Goal: Task Accomplishment & Management: Manage account settings

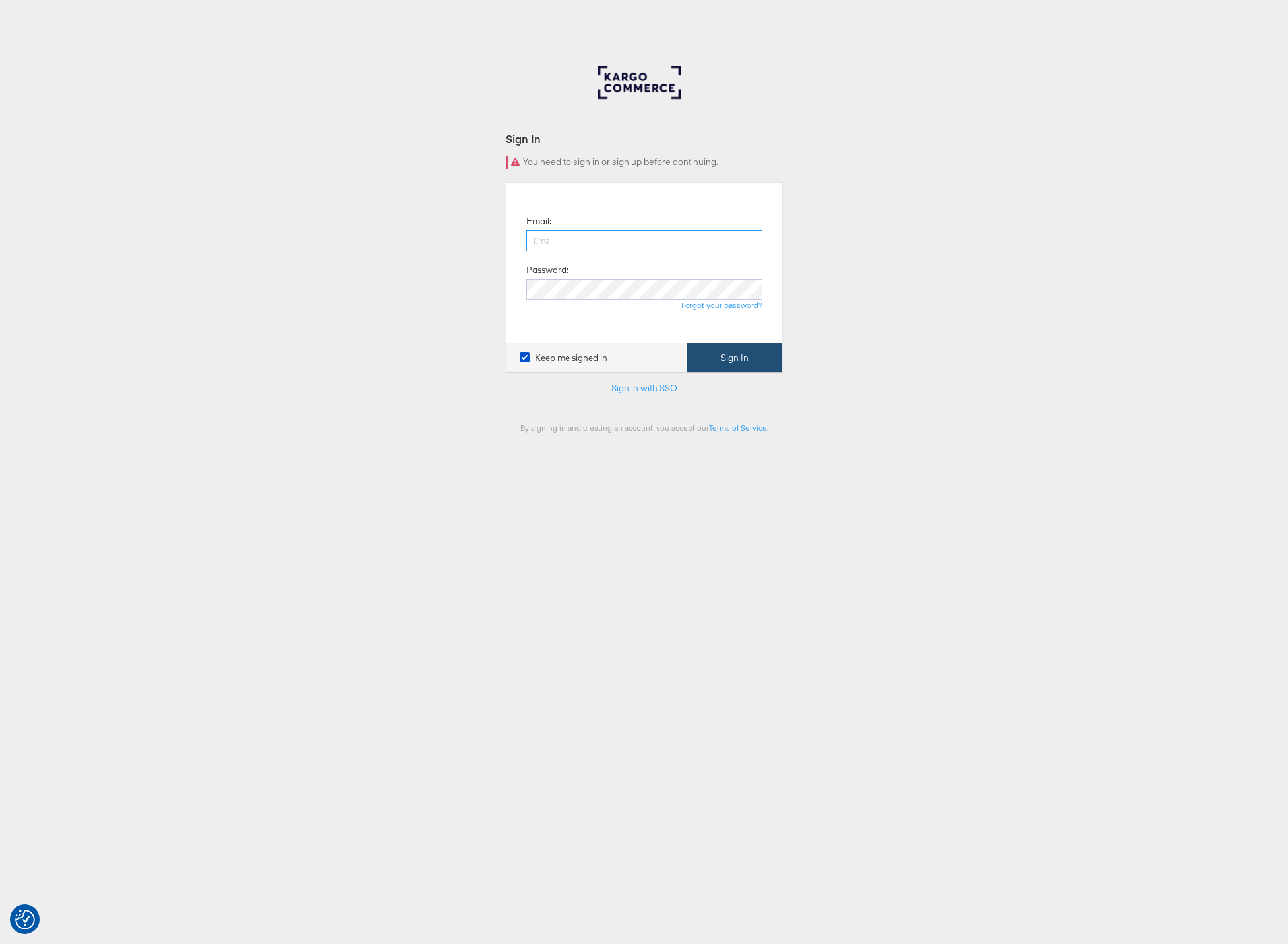
type input "adam.mcgilvray@kargo.com"
click at [752, 361] on button "Sign In" at bounding box center [734, 358] width 95 height 30
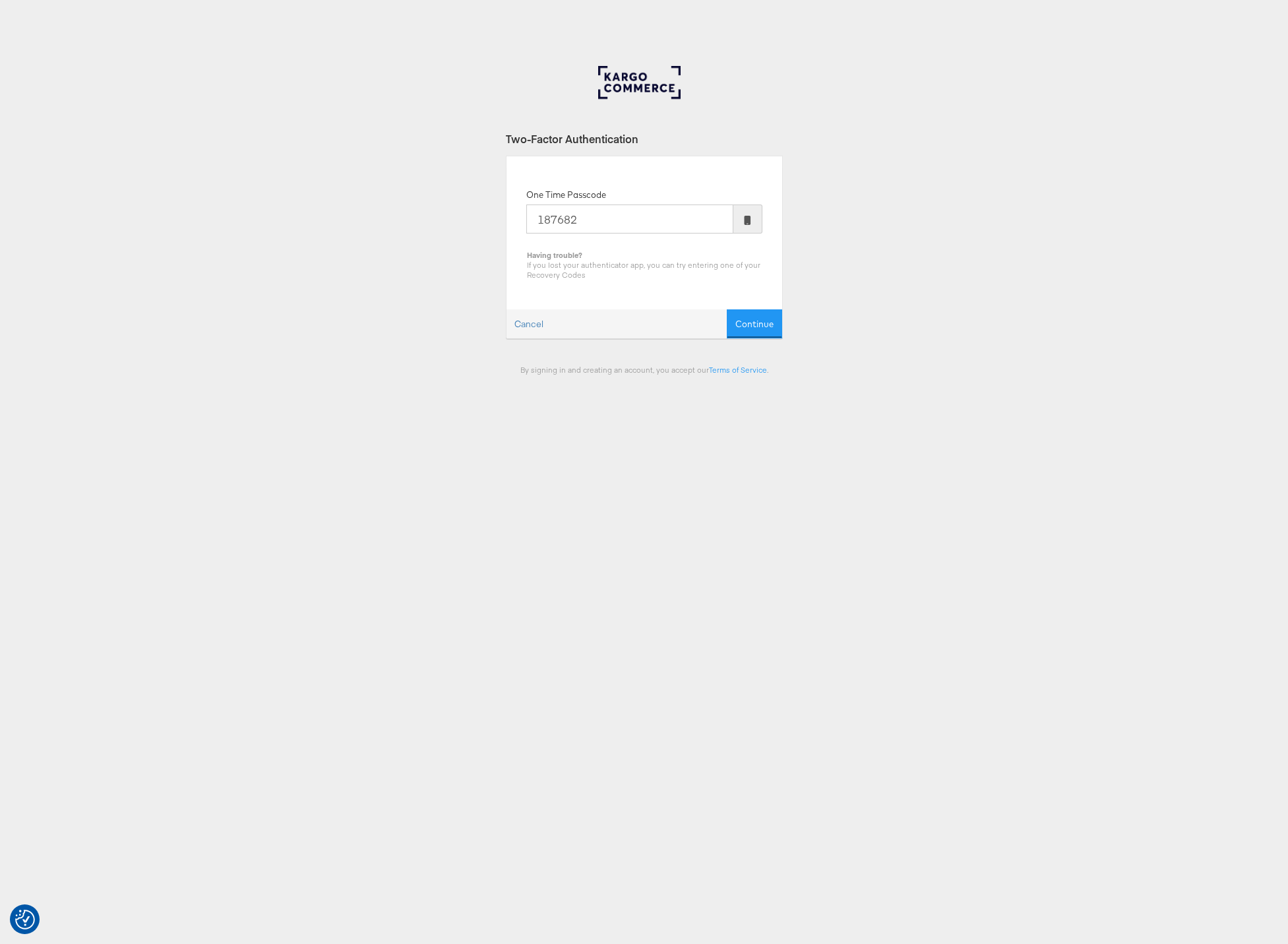
type input "187682"
click at [727, 310] on button "Continue" at bounding box center [754, 325] width 55 height 30
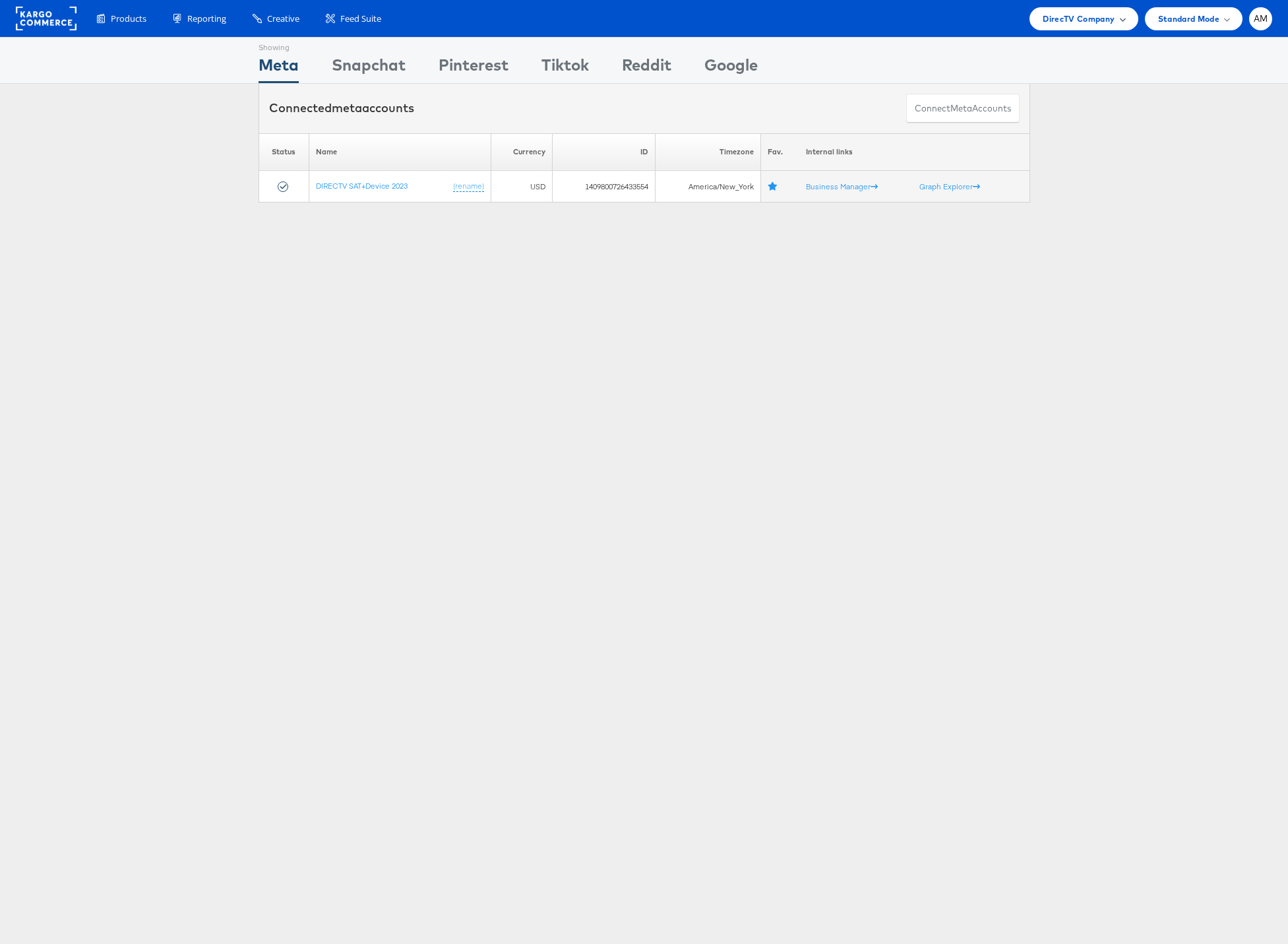
click at [1071, 10] on div "DirecTV Company" at bounding box center [1083, 18] width 108 height 23
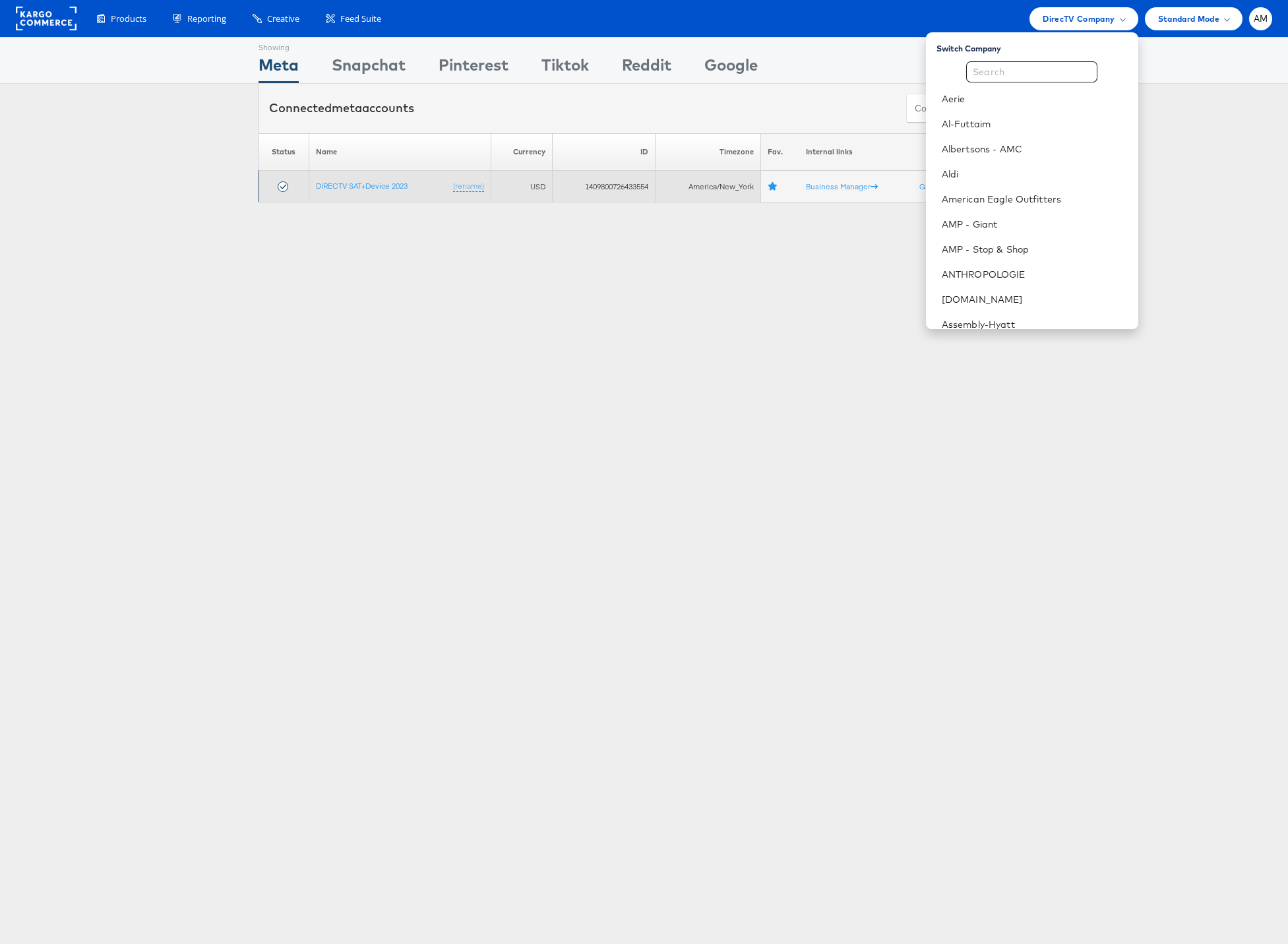
drag, startPoint x: 491, startPoint y: 276, endPoint x: 406, endPoint y: 200, distance: 114.0
click at [486, 274] on div "Showing Meta Showing Snapchat Showing Pinterest Showing Tiktok Showing Reddit S…" at bounding box center [644, 366] width 1288 height 660
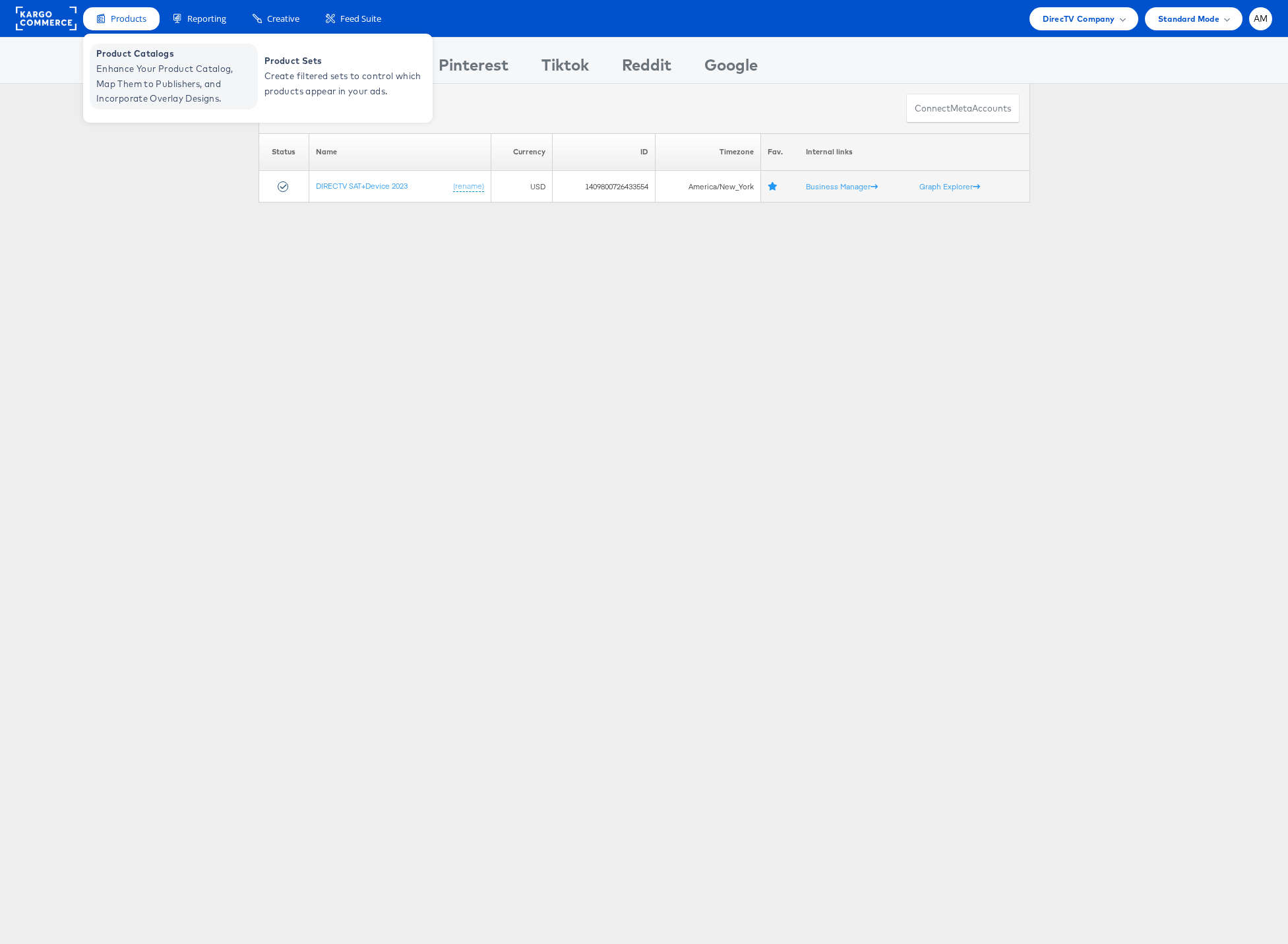
click at [149, 87] on span "Enhance Your Product Catalog, Map Them to Publishers, and Incorporate Overlay D…" at bounding box center [175, 83] width 158 height 45
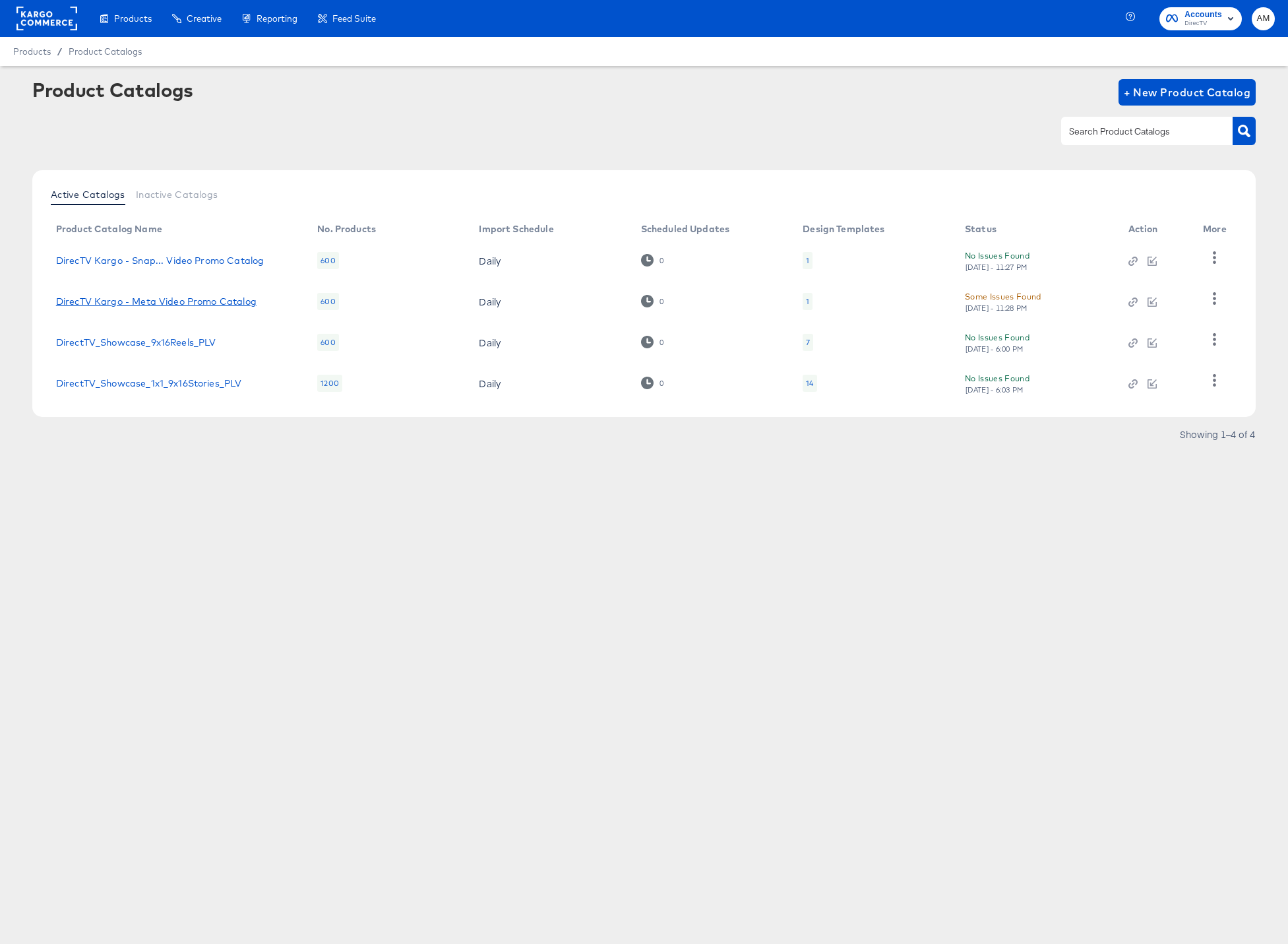
click at [241, 303] on link "DirecTV Kargo - Meta Video Promo Catalog" at bounding box center [156, 301] width 201 height 11
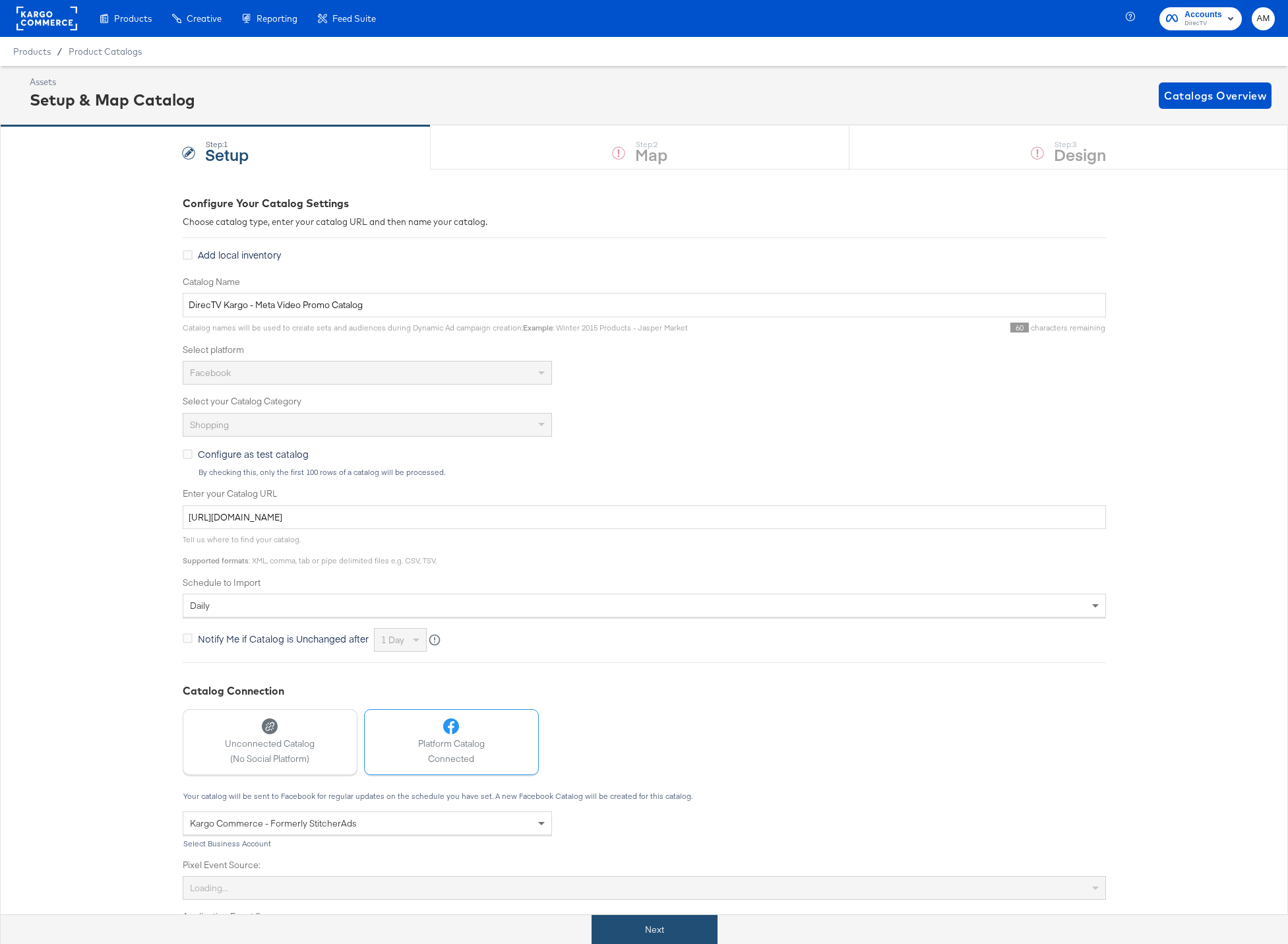
click at [653, 923] on button "Next" at bounding box center [655, 930] width 126 height 30
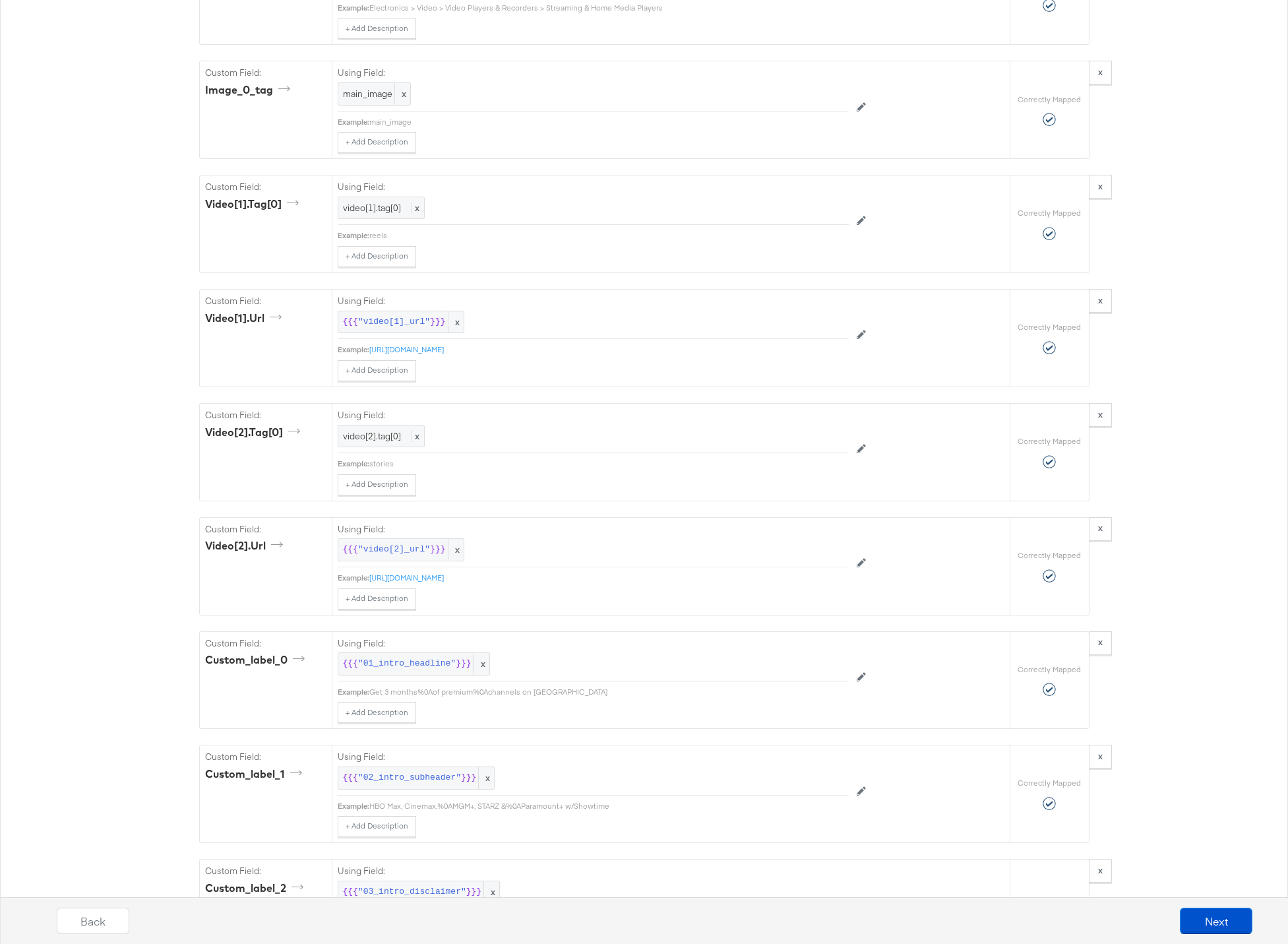
scroll to position [2205, 0]
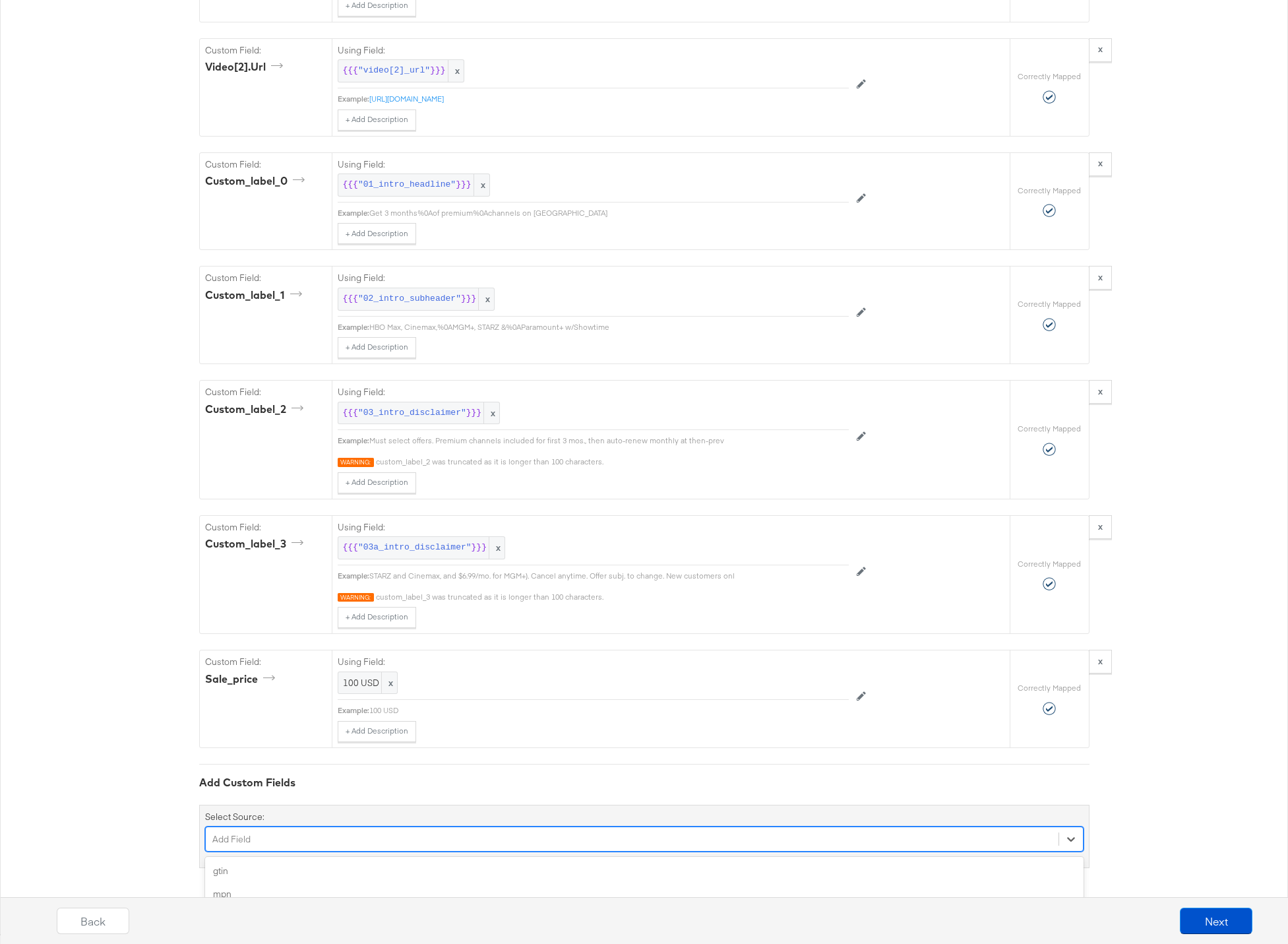
click at [237, 842] on div "option color focused, 5 of 158. 158 results available. Use Up and Down to choos…" at bounding box center [644, 839] width 879 height 25
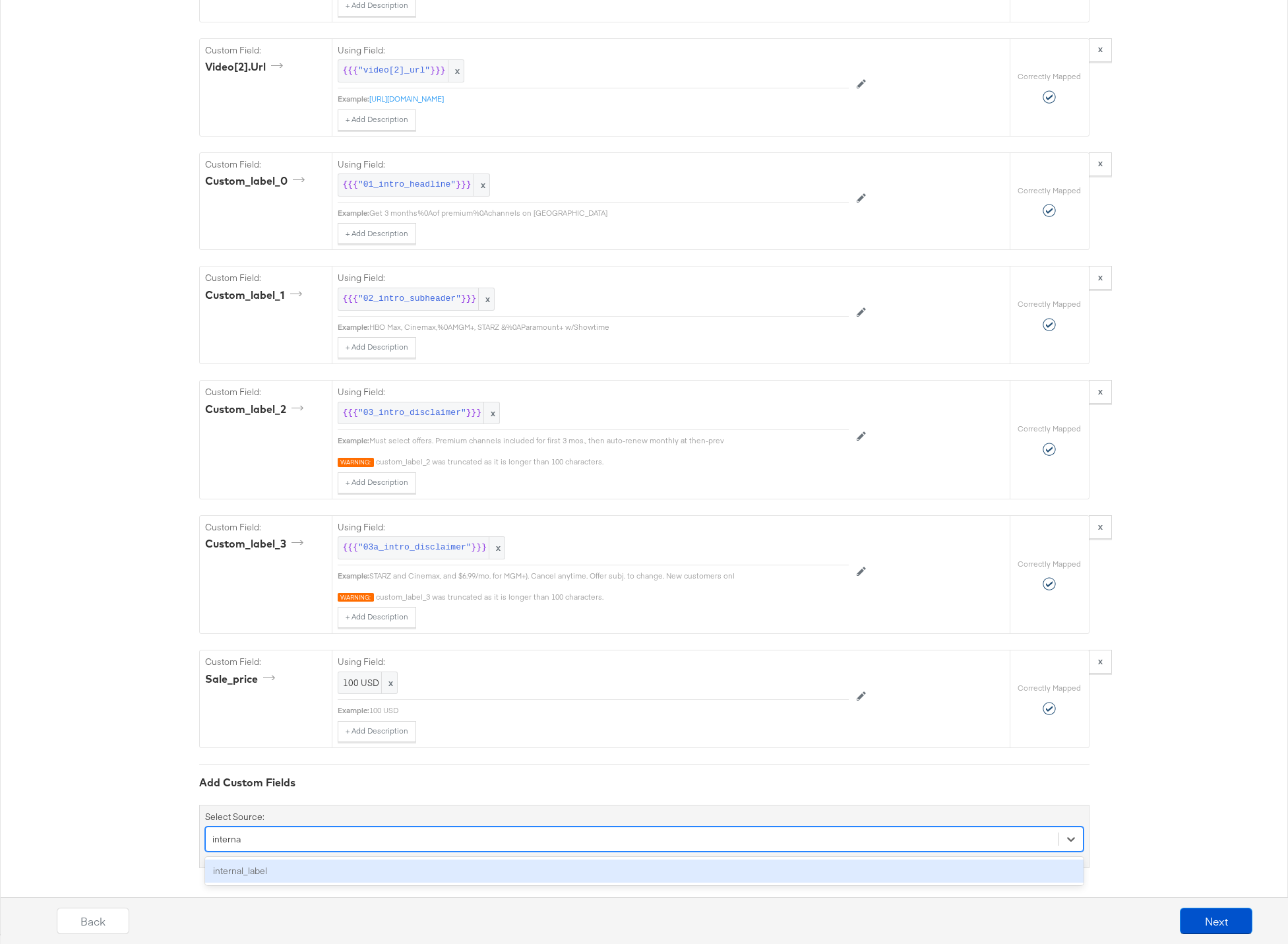
type input "internal"
click at [244, 874] on div "internal_label" at bounding box center [644, 871] width 879 height 23
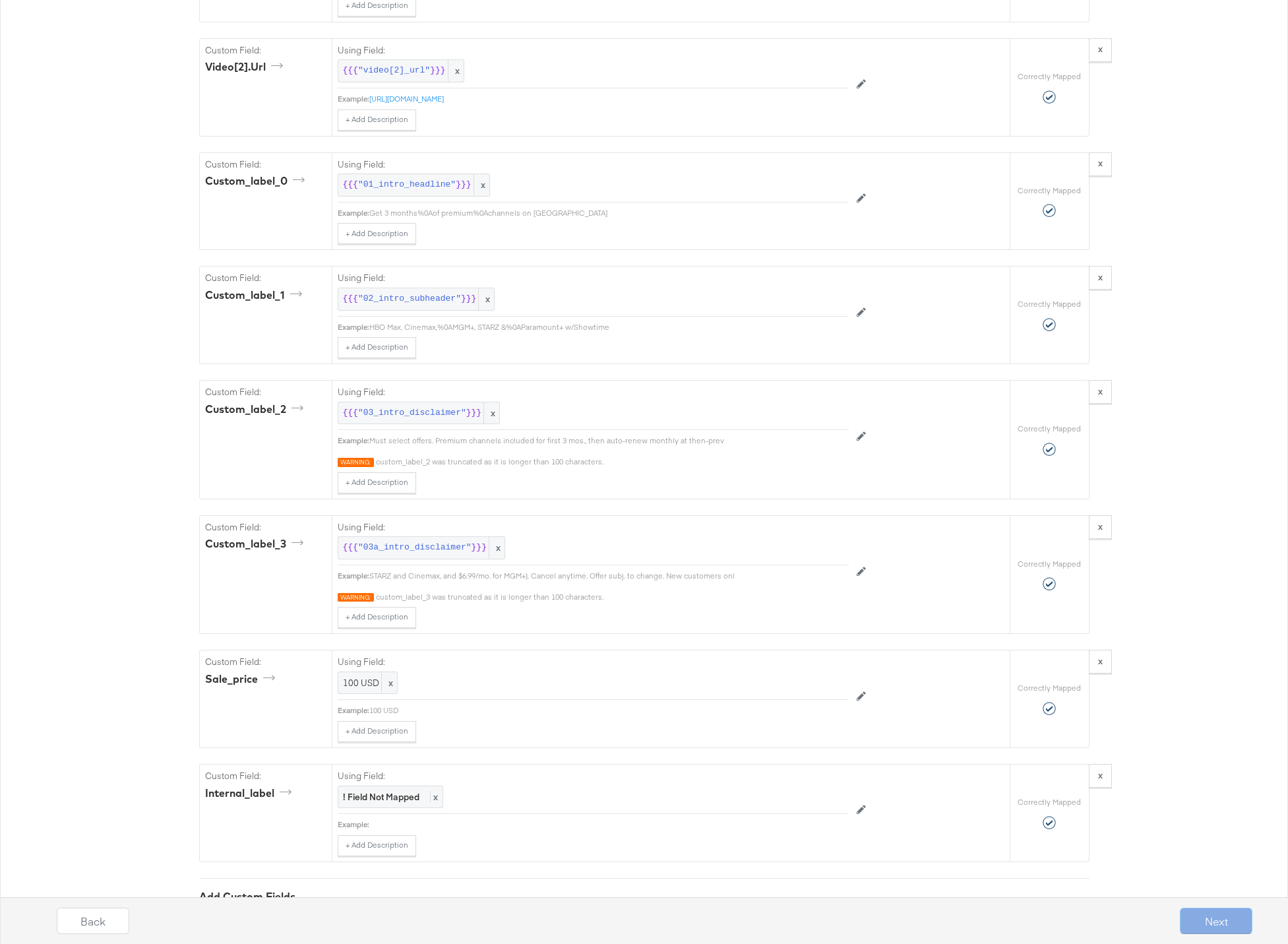
scroll to position [2317, 0]
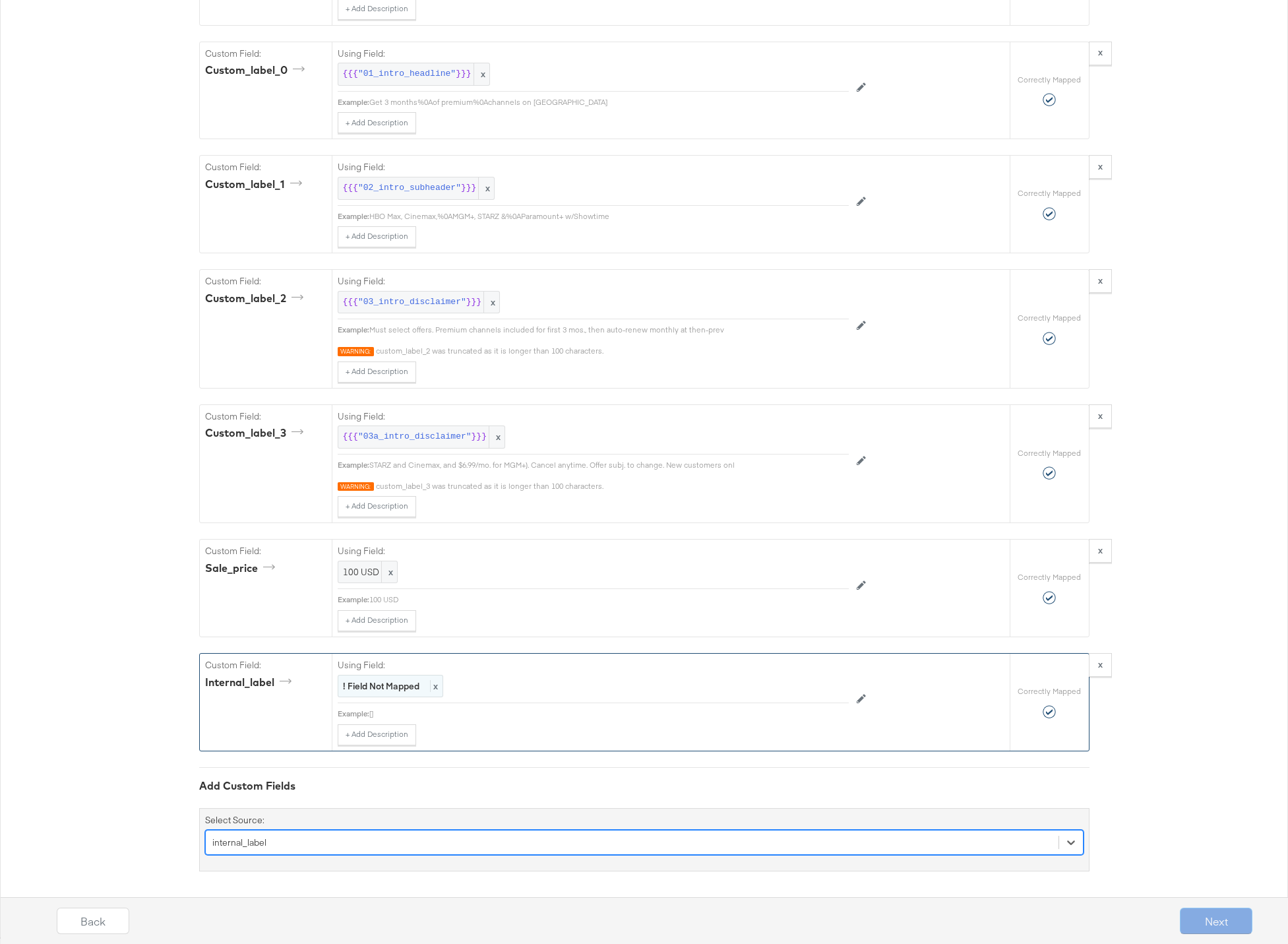
click at [379, 685] on strong "! Field Not Mapped" at bounding box center [381, 686] width 76 height 12
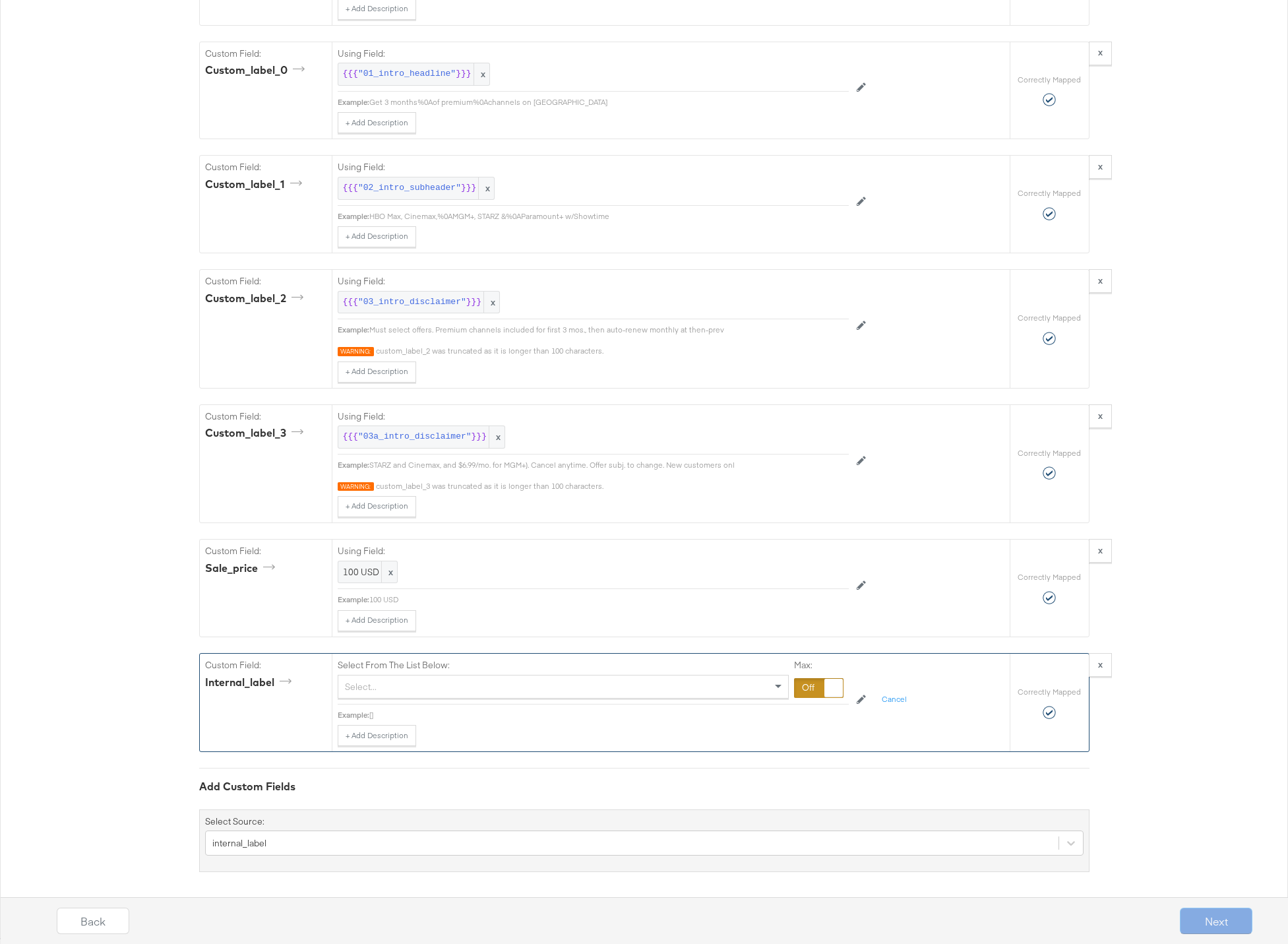
click at [411, 686] on div "Select..." at bounding box center [563, 687] width 450 height 23
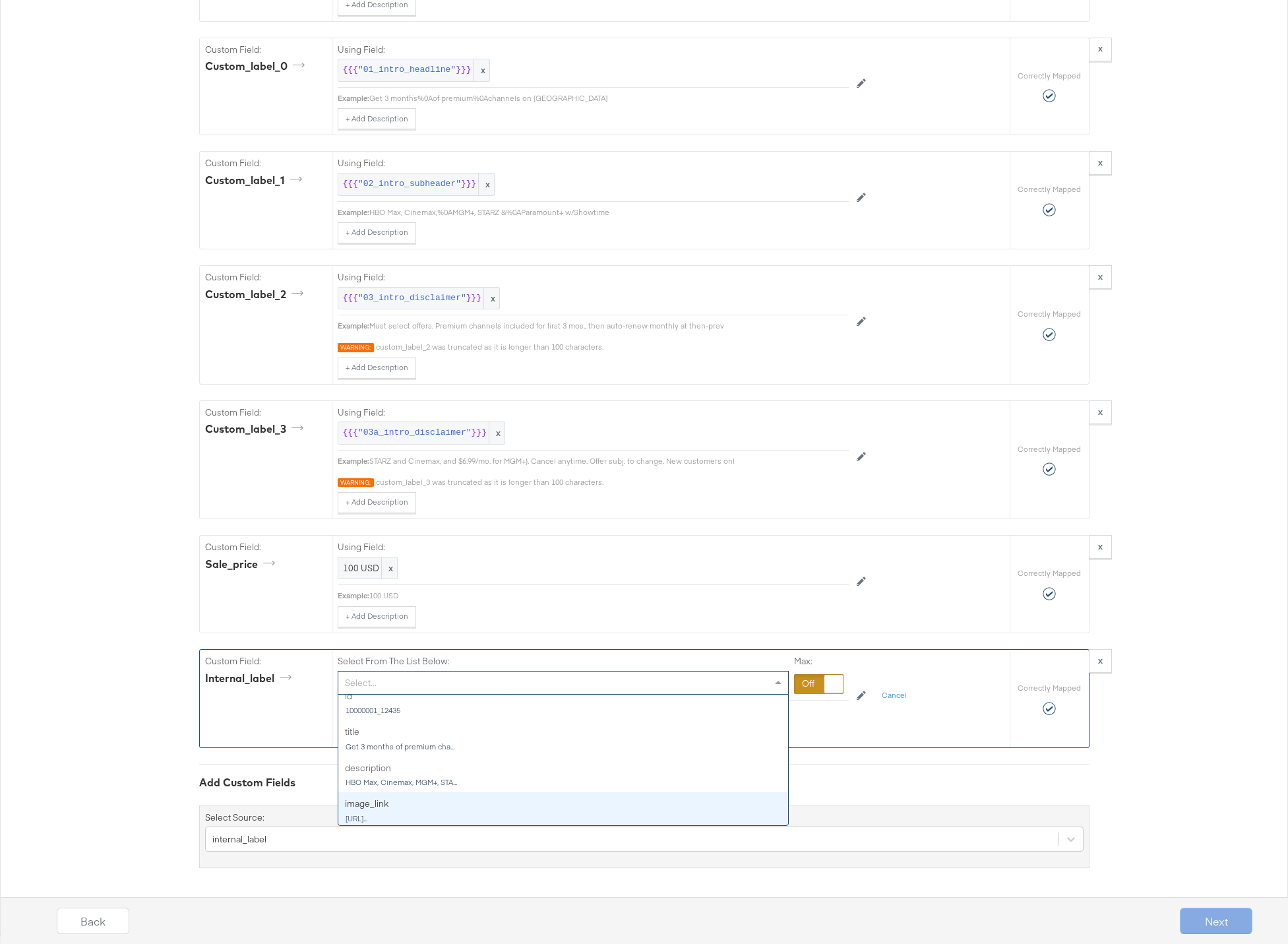
scroll to position [0, 0]
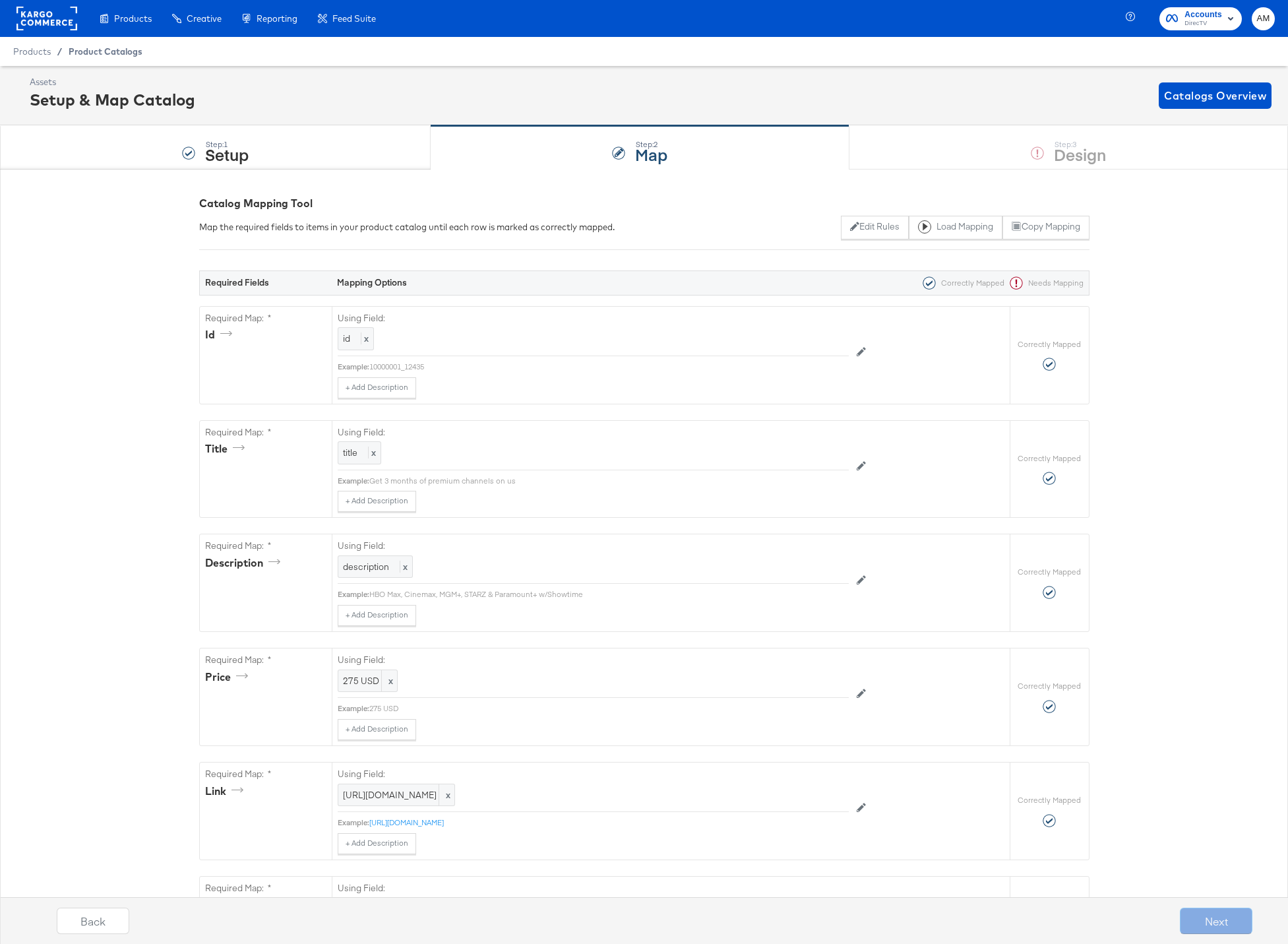
click at [85, 52] on span "Product Catalogs" at bounding box center [105, 51] width 74 height 11
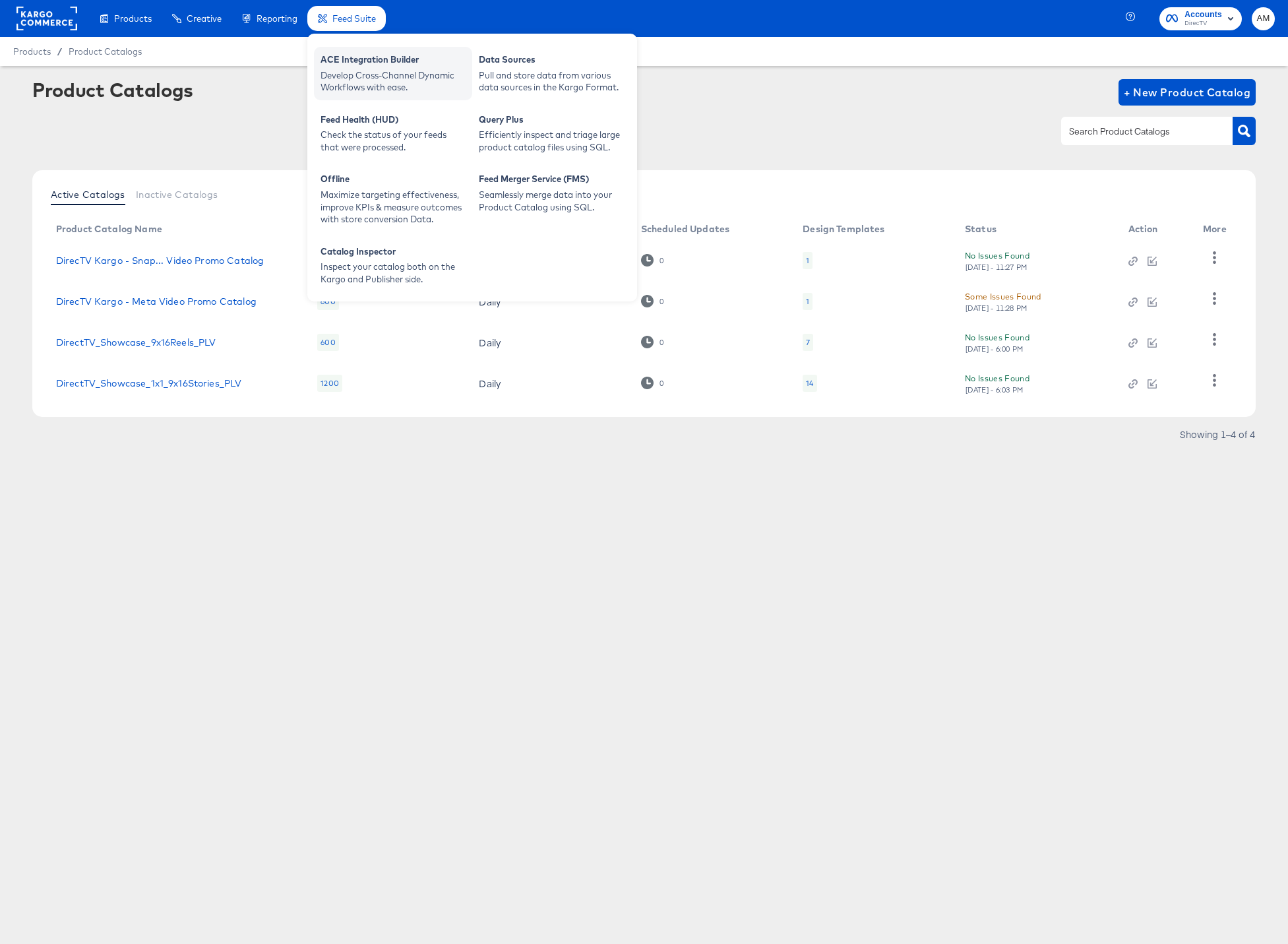
click at [378, 81] on div "Develop Cross-Channel Dynamic Workflows with ease." at bounding box center [392, 81] width 145 height 25
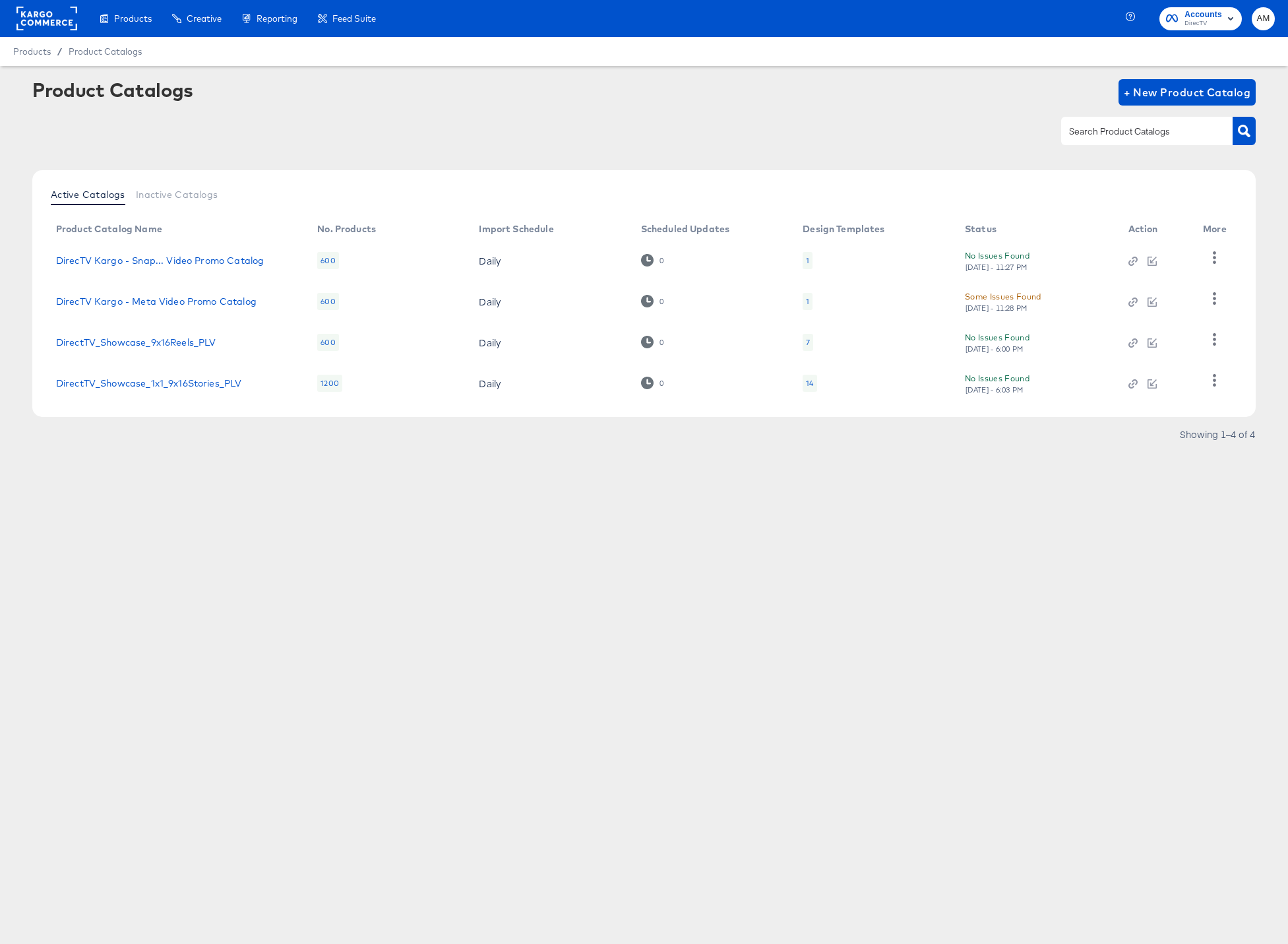
click at [29, 23] on rect at bounding box center [47, 18] width 61 height 24
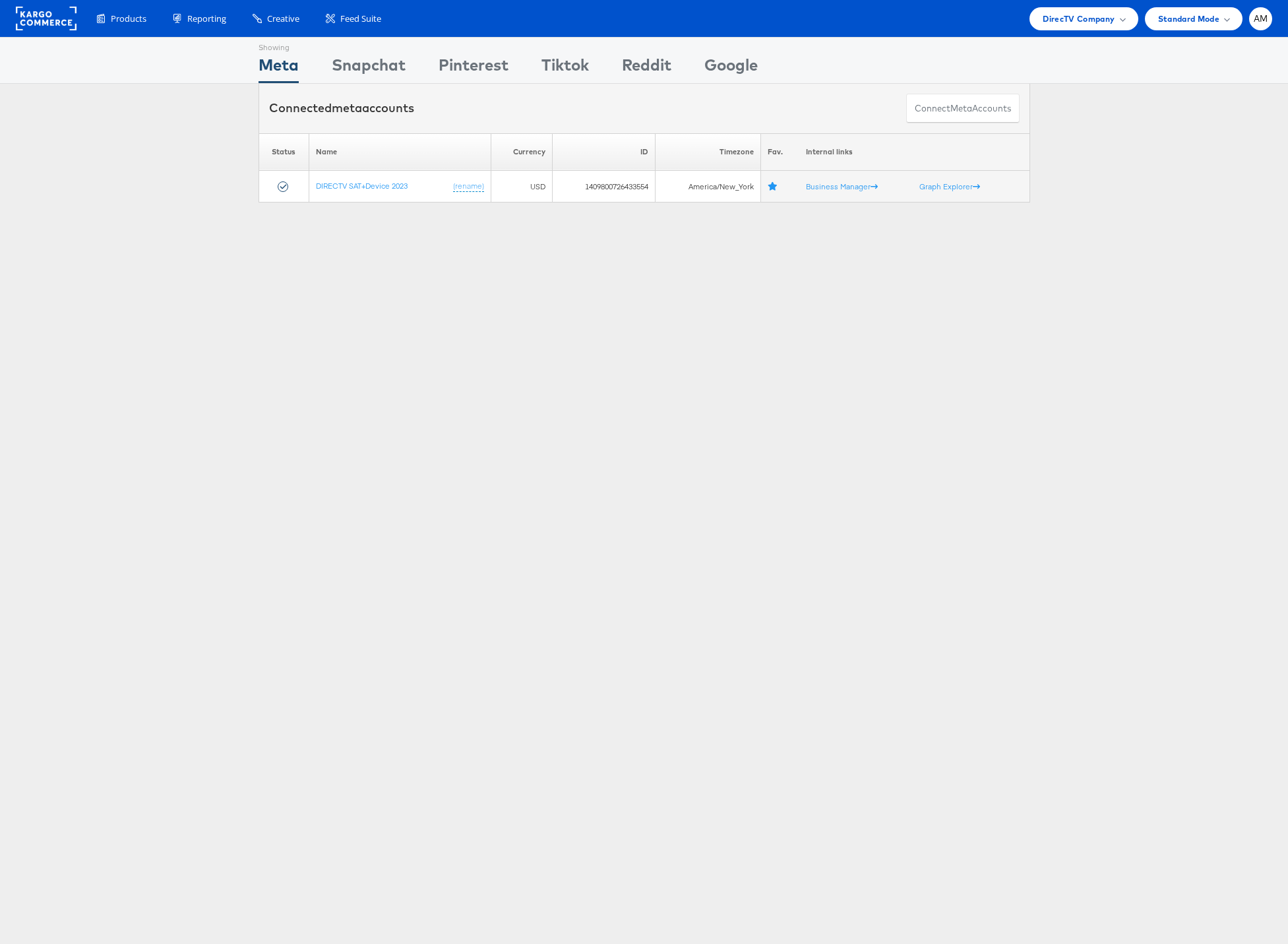
click at [43, 13] on rect at bounding box center [46, 18] width 61 height 24
click at [1091, 18] on span "DirecTV Company" at bounding box center [1079, 19] width 72 height 14
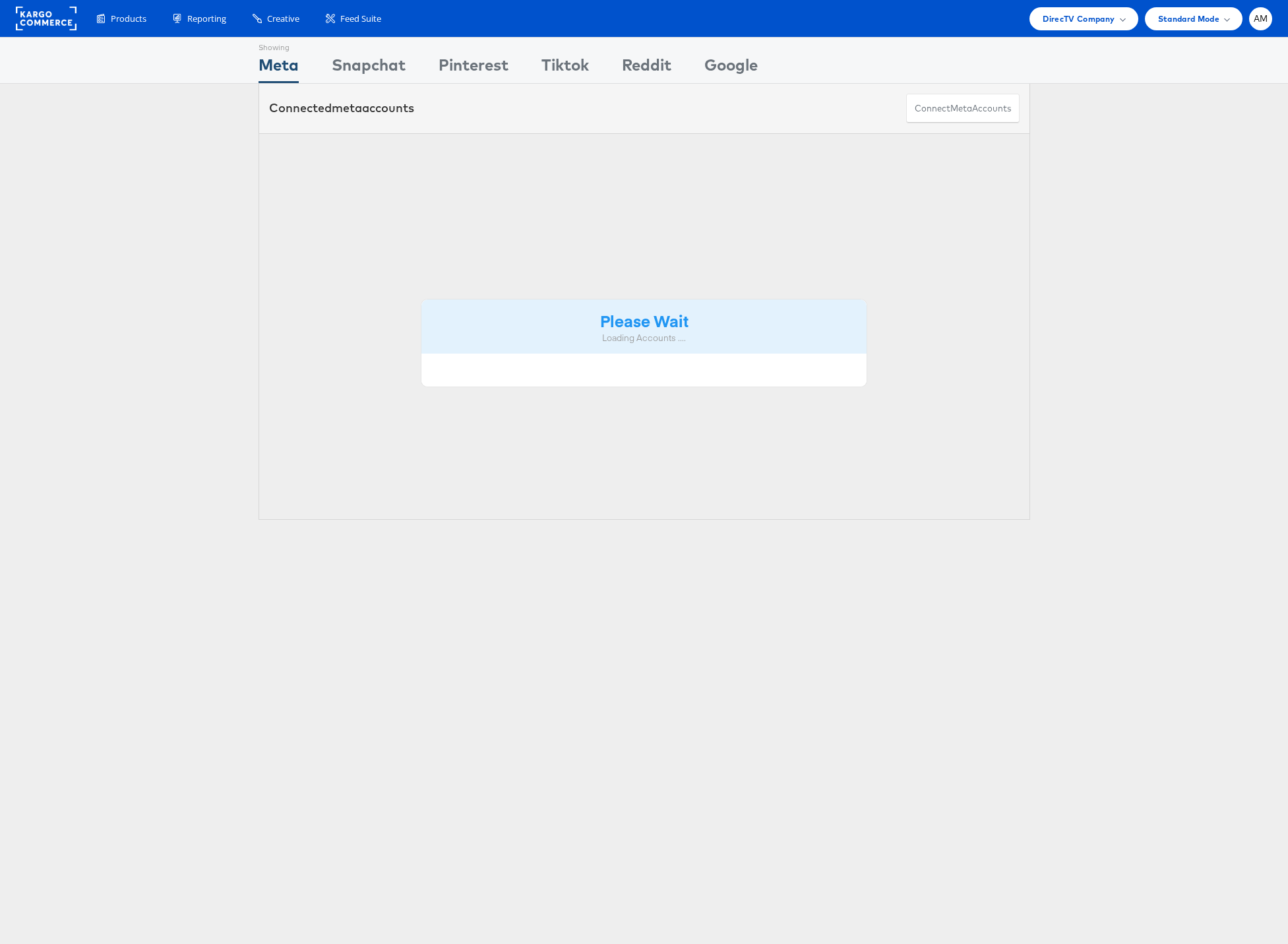
click at [1029, 73] on div "Showing Meta Showing Snapchat Showing Pinterest Showing Tiktok Showing Reddit S…" at bounding box center [644, 60] width 1288 height 47
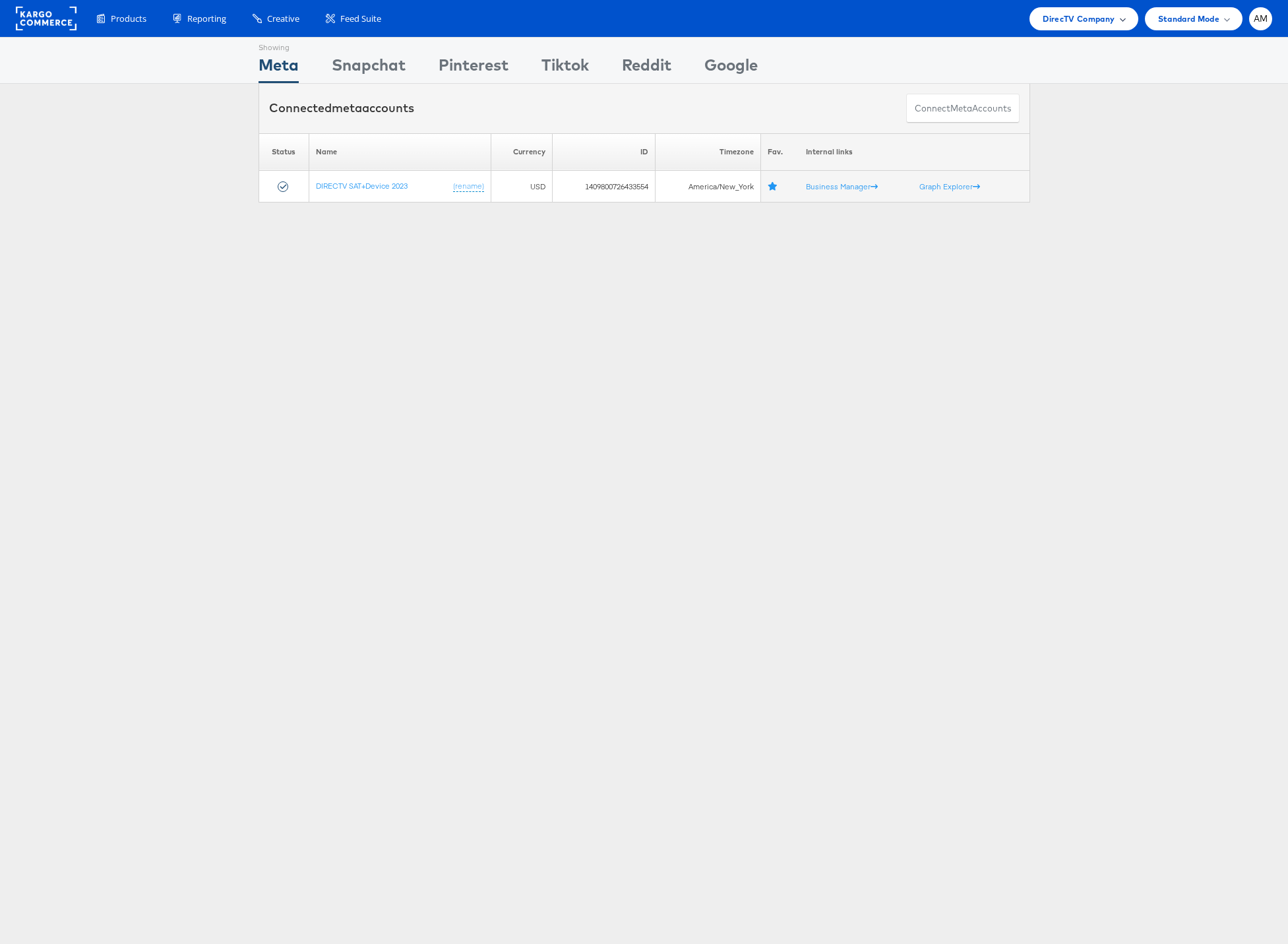
click at [1053, 18] on span "DirecTV Company" at bounding box center [1079, 19] width 72 height 14
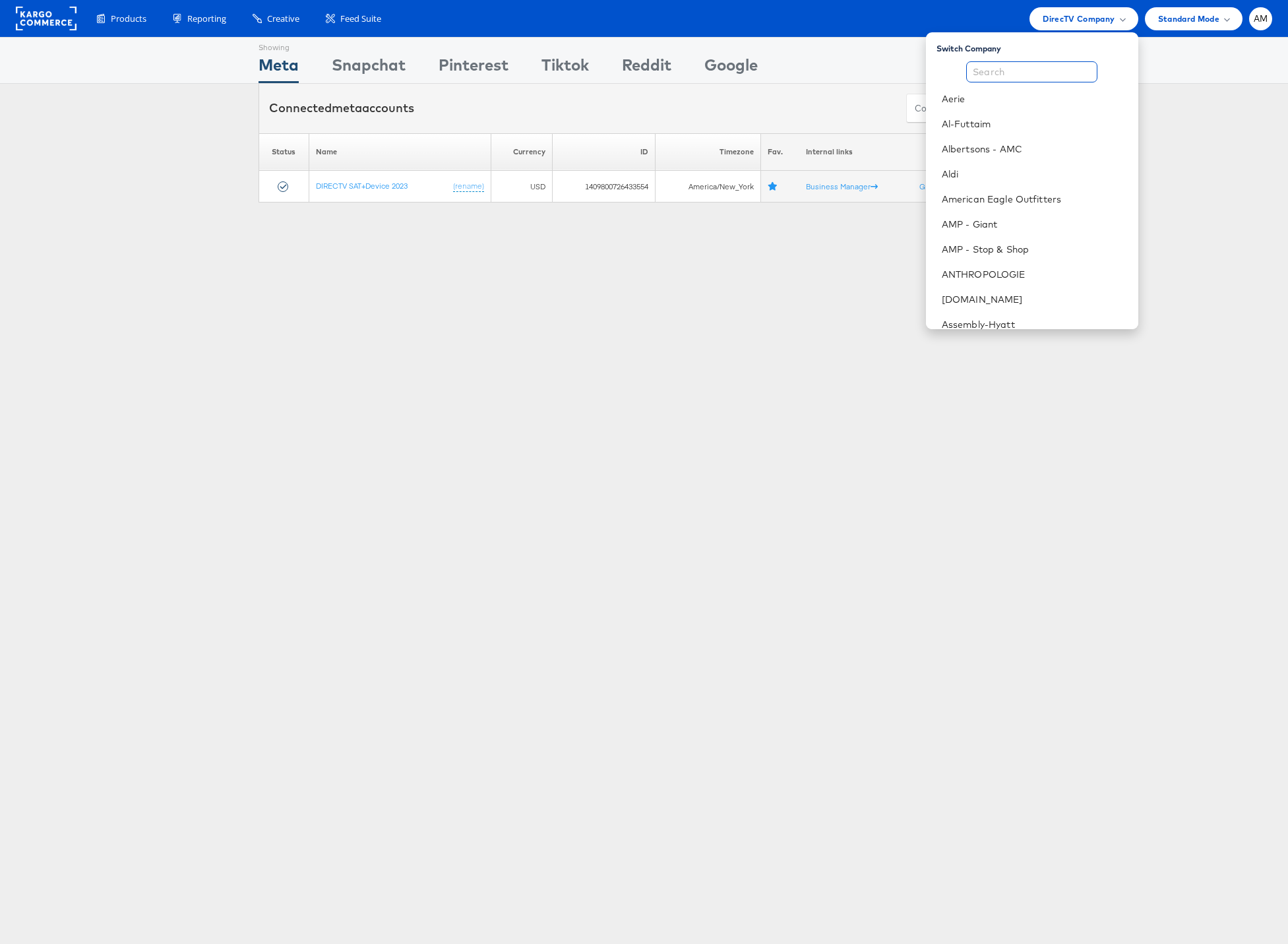
click at [1045, 69] on input "text" at bounding box center [1032, 72] width 131 height 21
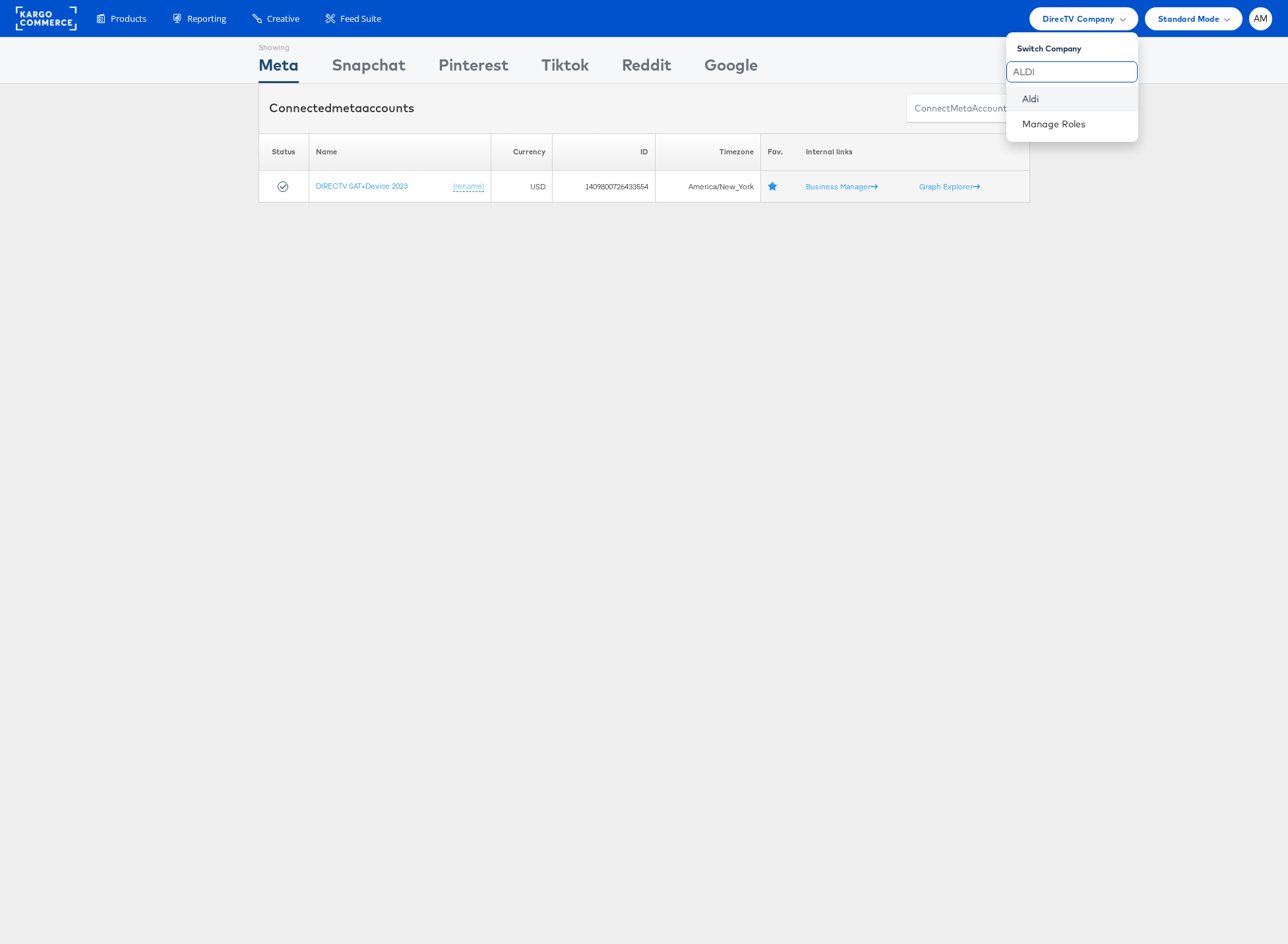
type input "ALDI"
click at [1033, 99] on link "Aldi" at bounding box center [1075, 99] width 105 height 13
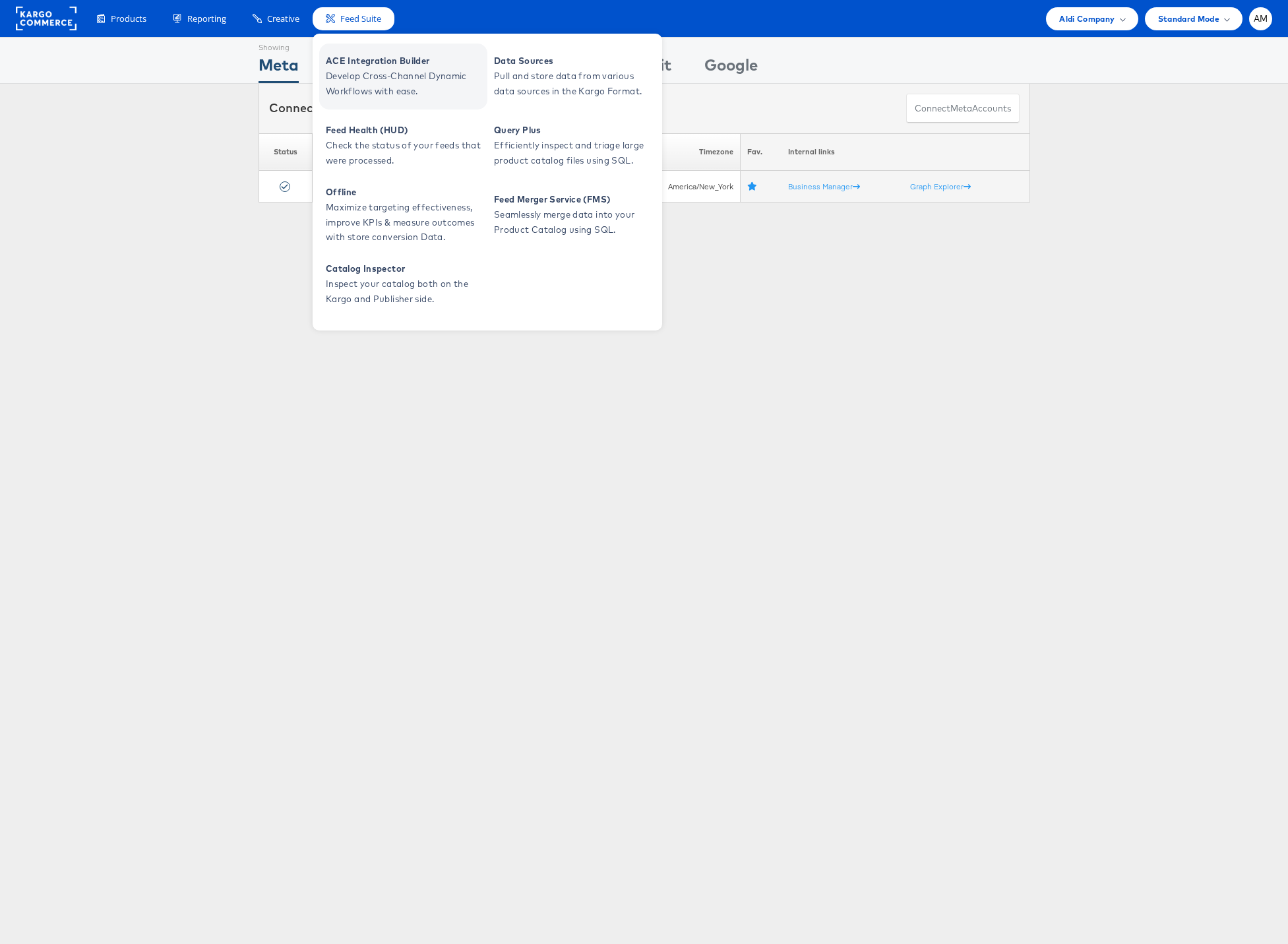
click at [379, 76] on span "Develop Cross-Channel Dynamic Workflows with ease." at bounding box center [405, 83] width 158 height 30
